Goal: Information Seeking & Learning: Compare options

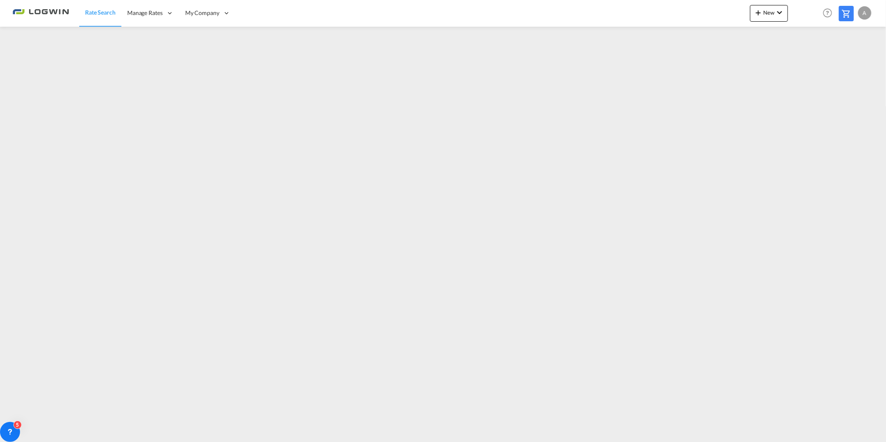
click at [93, 11] on span "Rate Search" at bounding box center [100, 12] width 30 height 7
